Goal: Task Accomplishment & Management: Complete application form

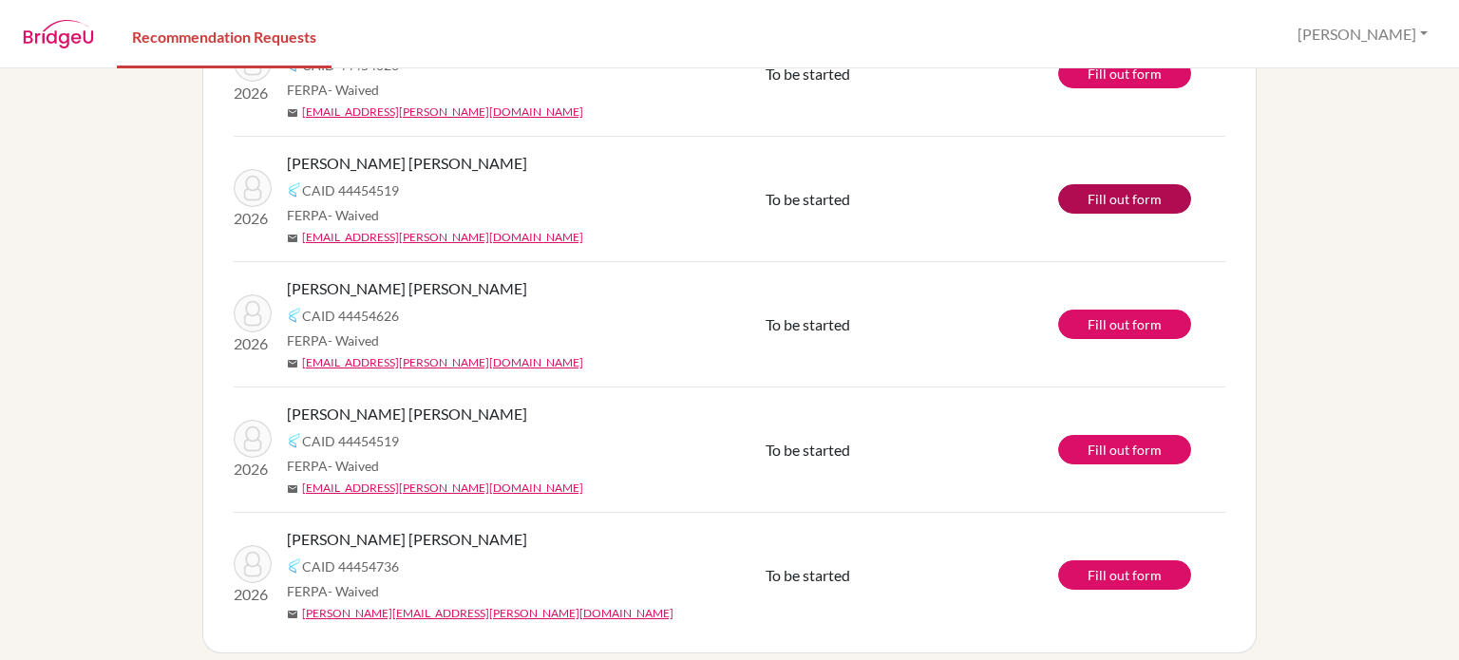
scroll to position [220, 0]
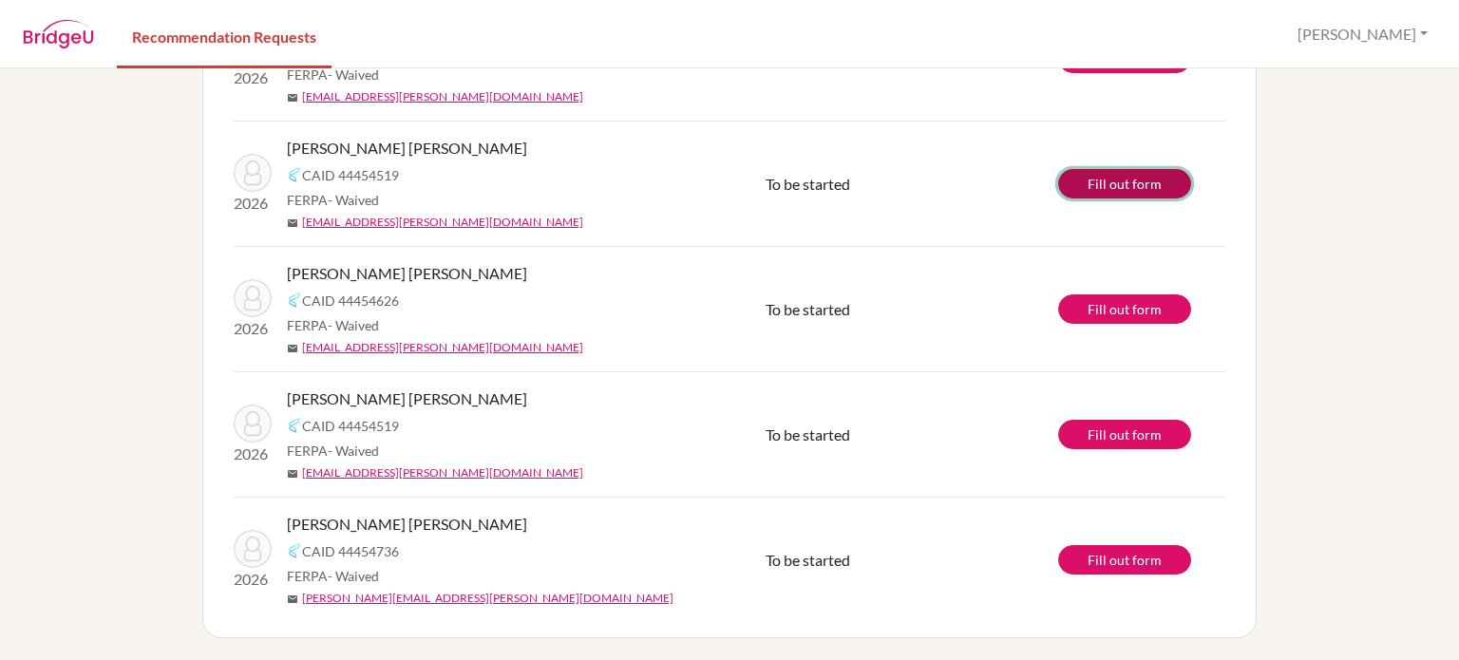
click at [1102, 191] on link "Fill out form" at bounding box center [1124, 183] width 133 height 29
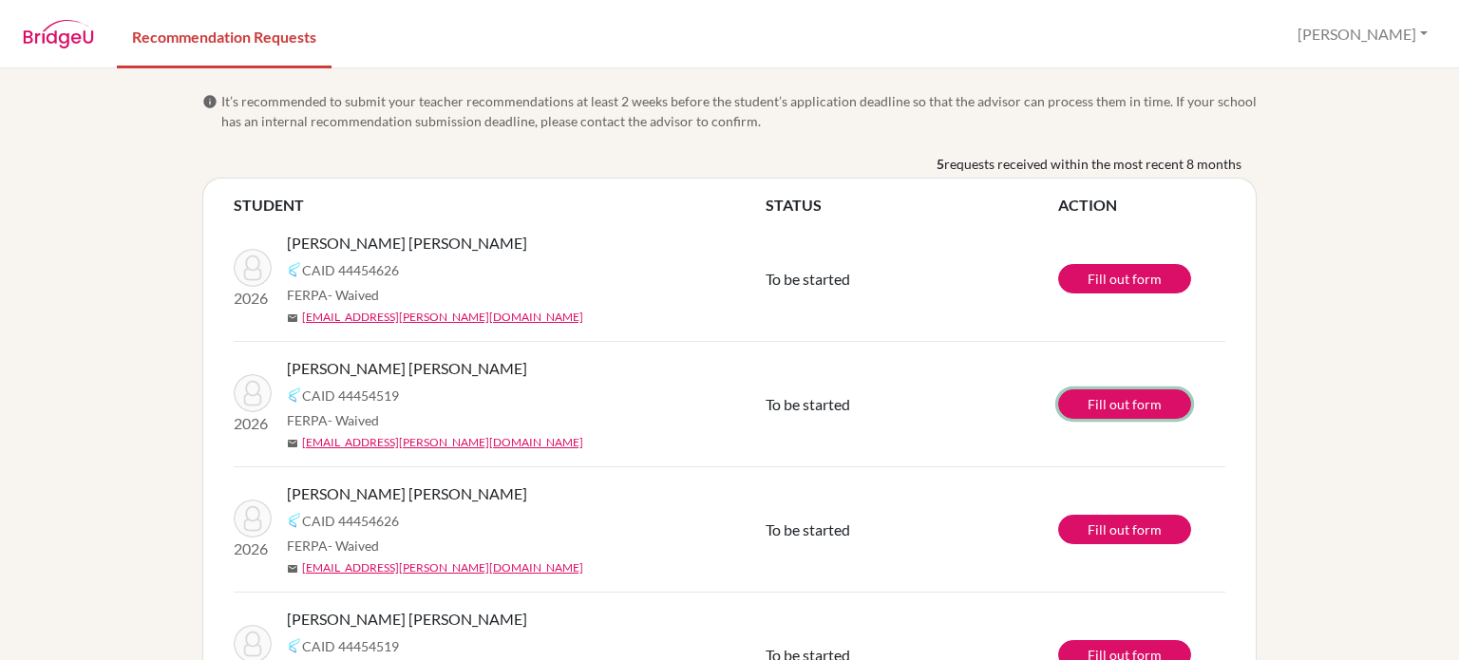
scroll to position [0, 0]
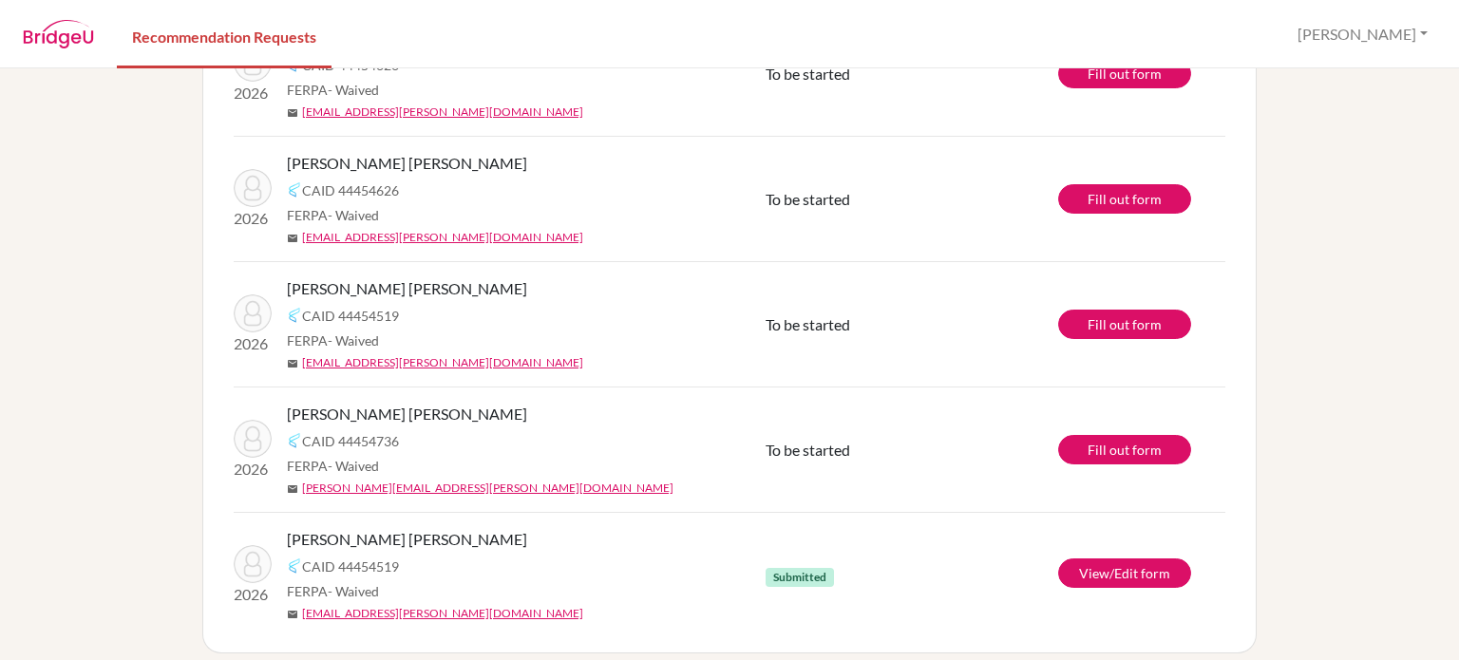
scroll to position [220, 0]
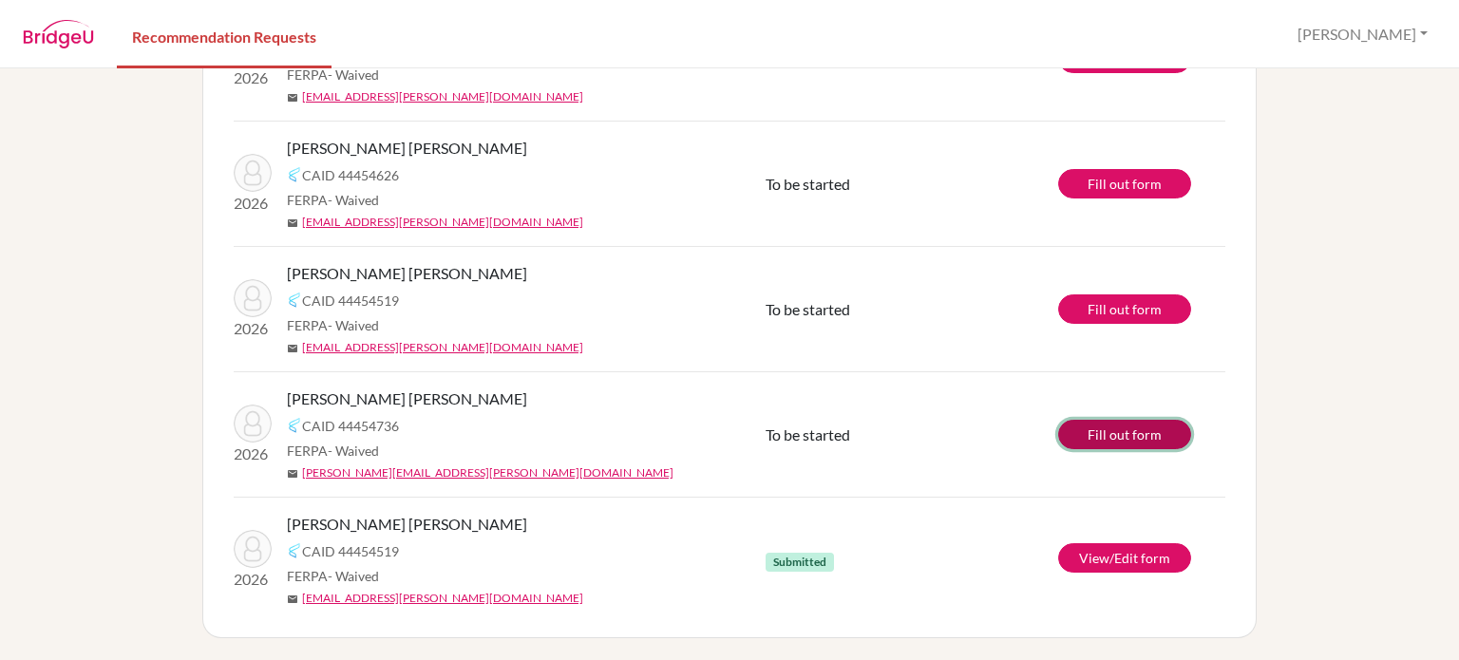
click at [1123, 428] on link "Fill out form" at bounding box center [1124, 434] width 133 height 29
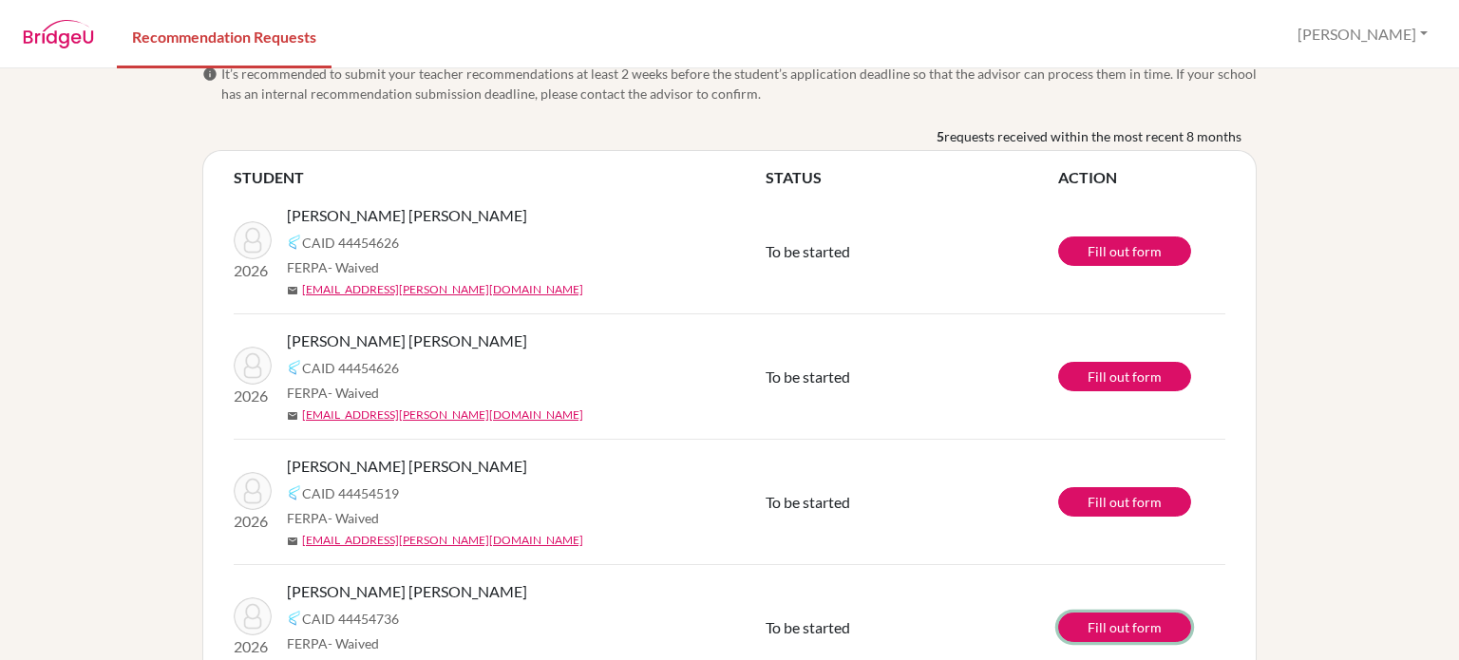
scroll to position [0, 0]
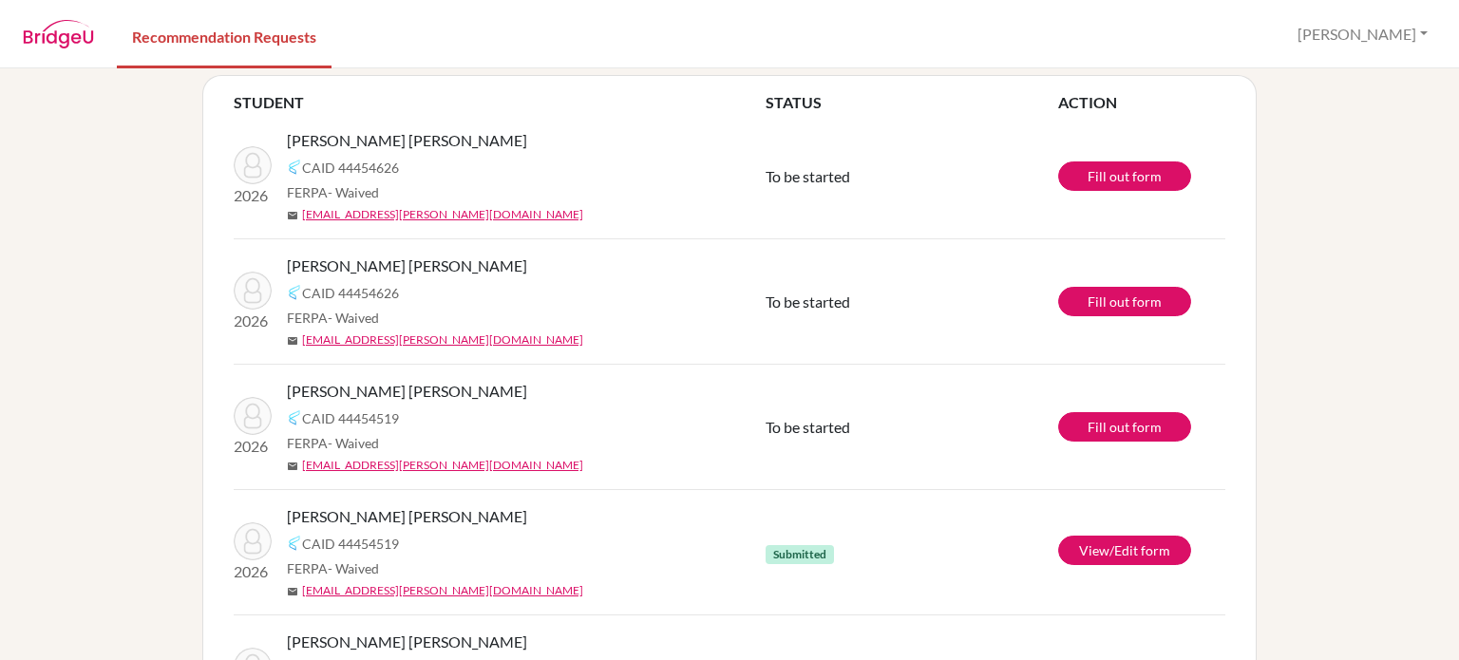
scroll to position [30, 0]
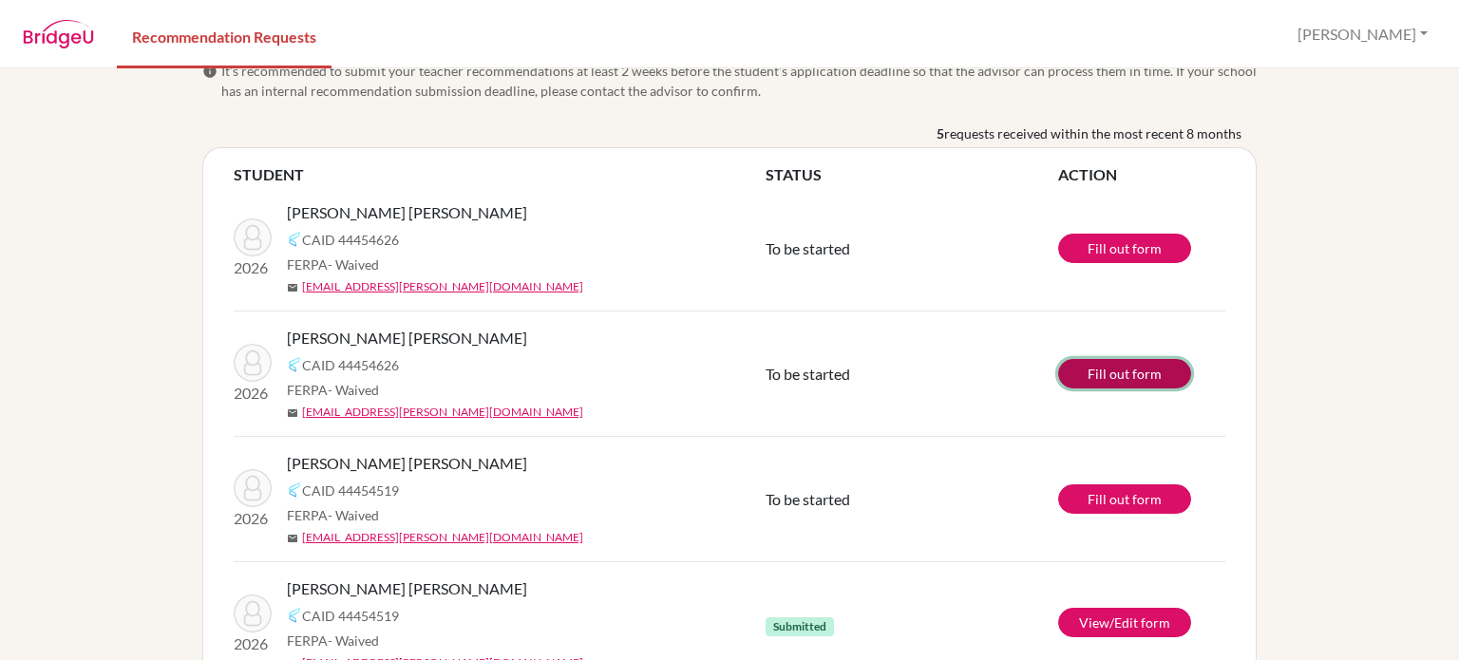
click at [1127, 377] on link "Fill out form" at bounding box center [1124, 373] width 133 height 29
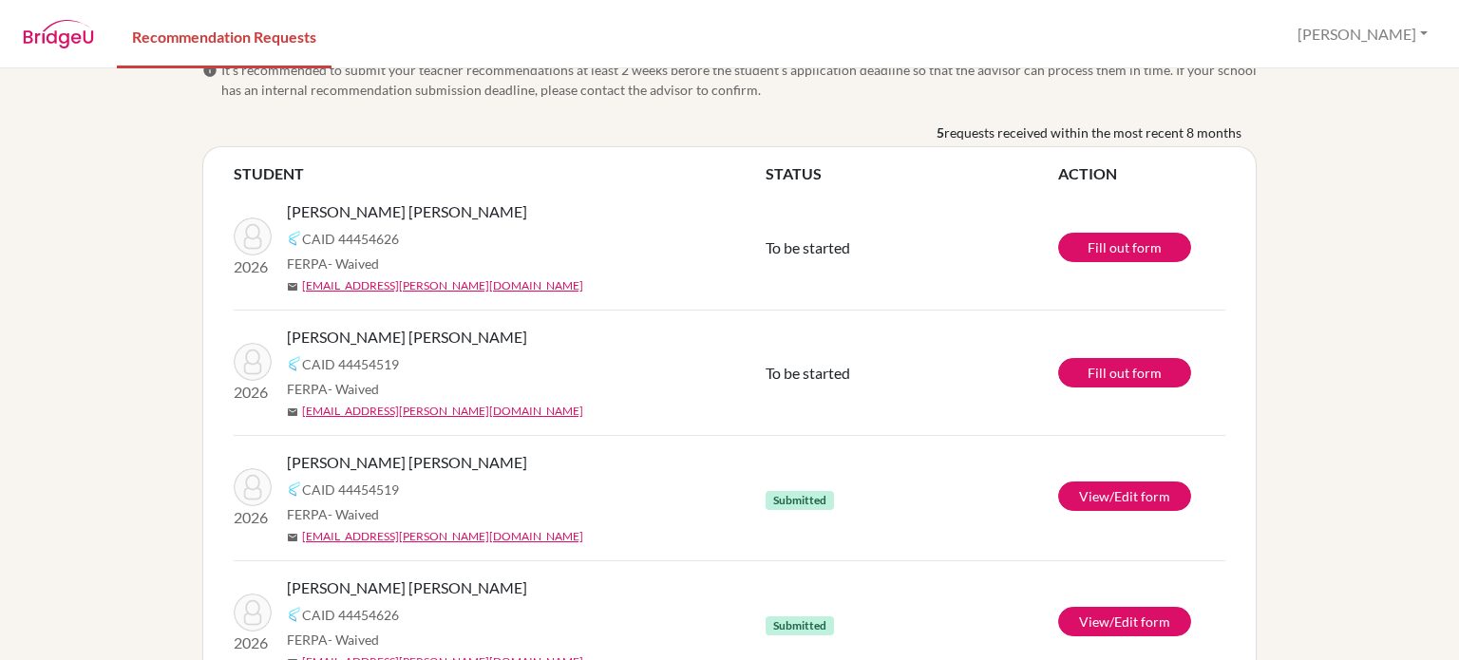
scroll to position [30, 0]
